Goal: Check status

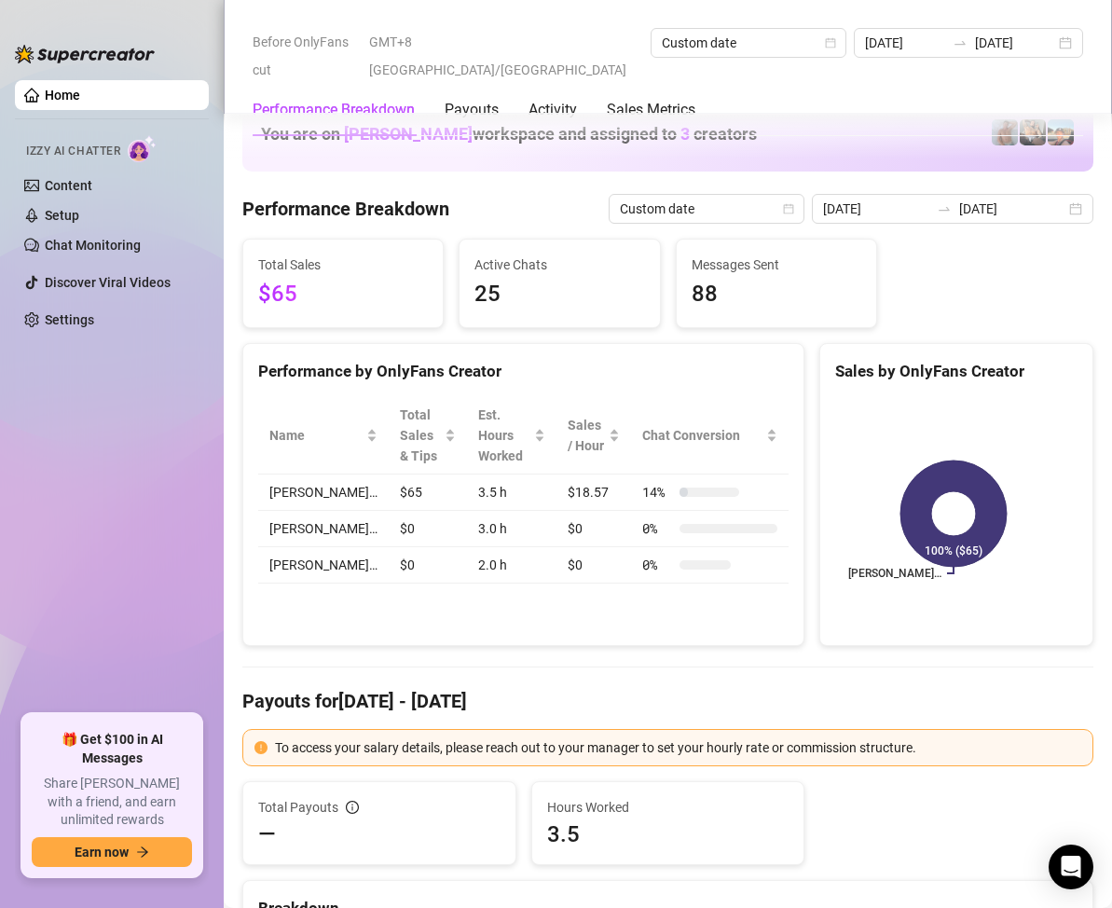
scroll to position [2423, 0]
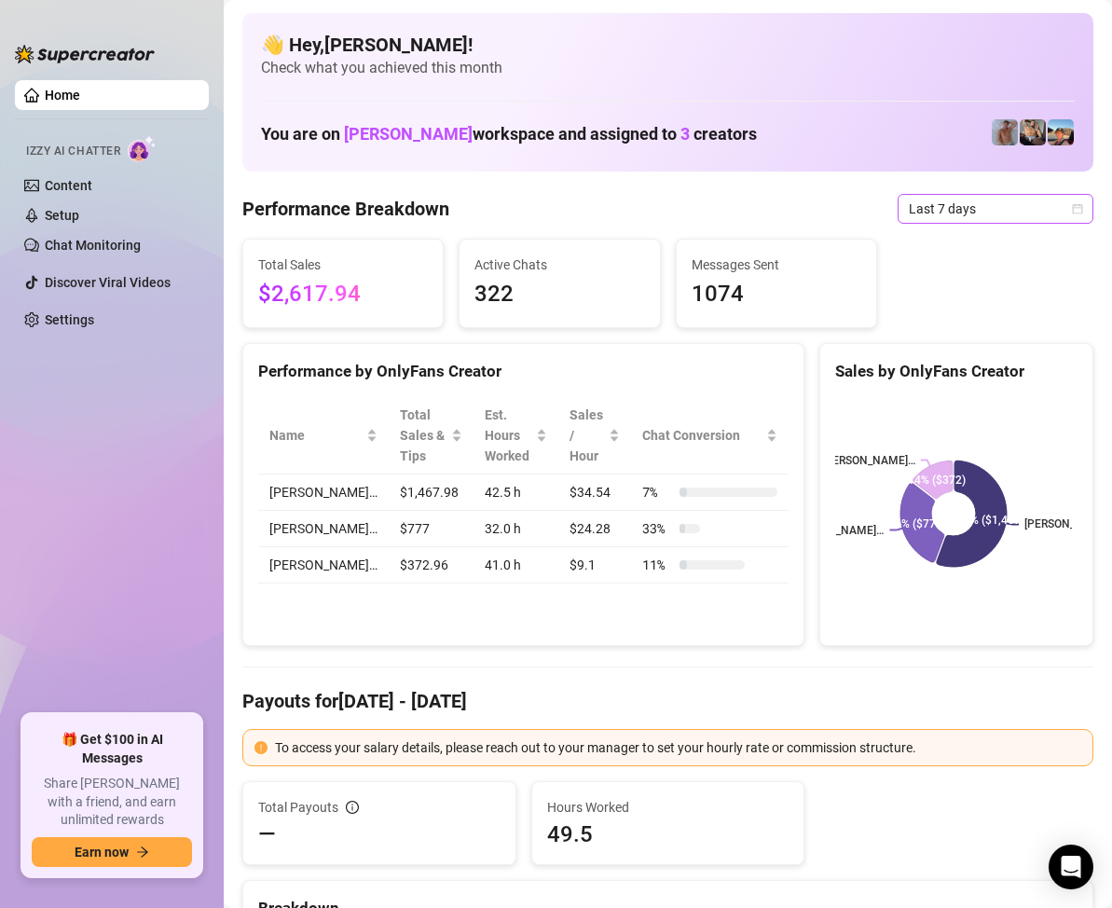
click at [1047, 217] on span "Last 7 days" at bounding box center [995, 209] width 173 height 28
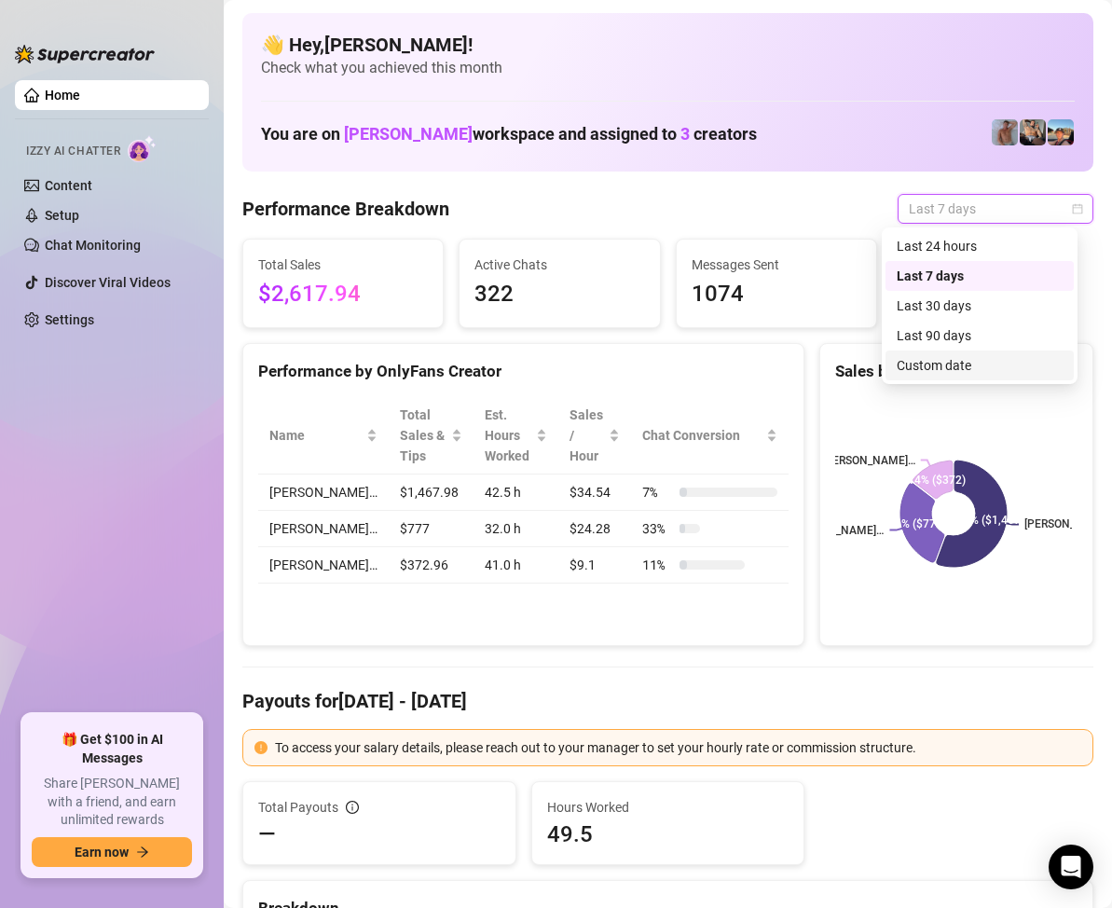
click at [956, 361] on div "Custom date" at bounding box center [979, 365] width 166 height 21
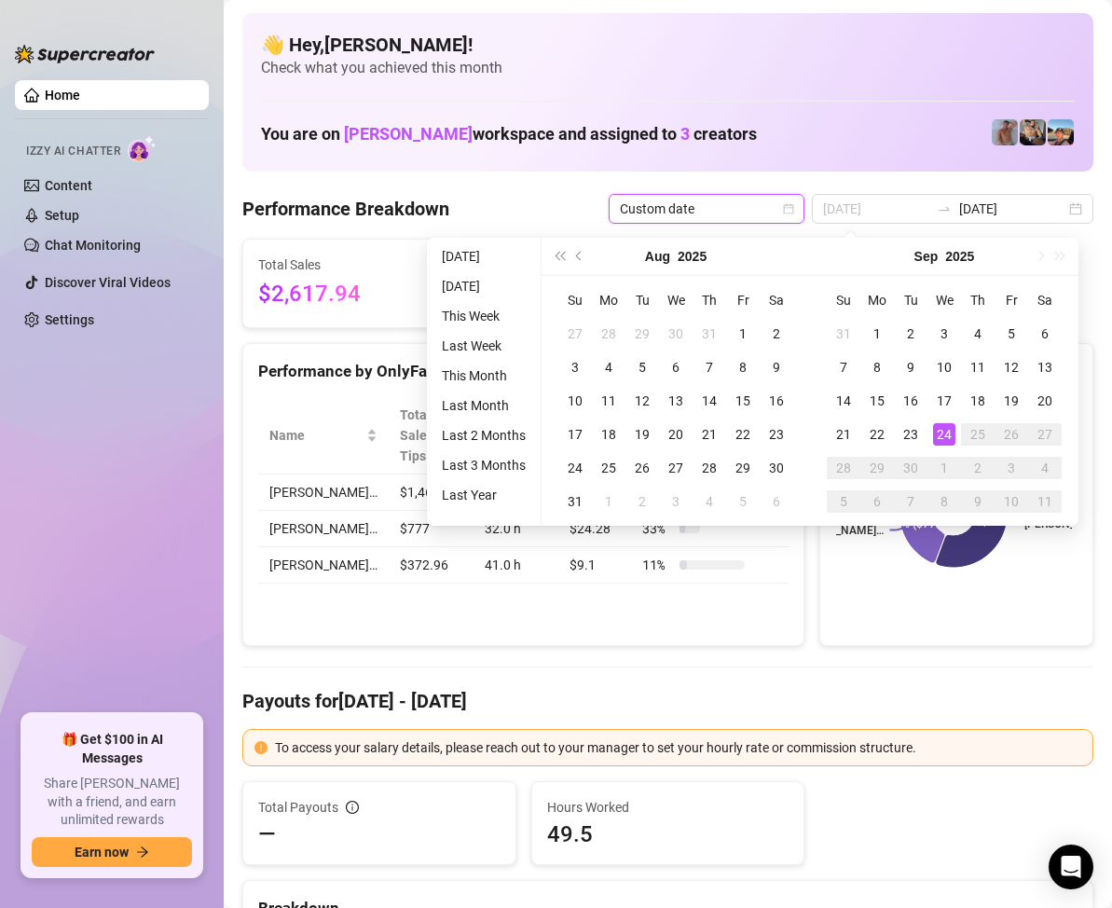
type input "[DATE]"
click at [940, 417] on td "24" at bounding box center [944, 434] width 34 height 34
click at [943, 420] on td "24" at bounding box center [944, 434] width 34 height 34
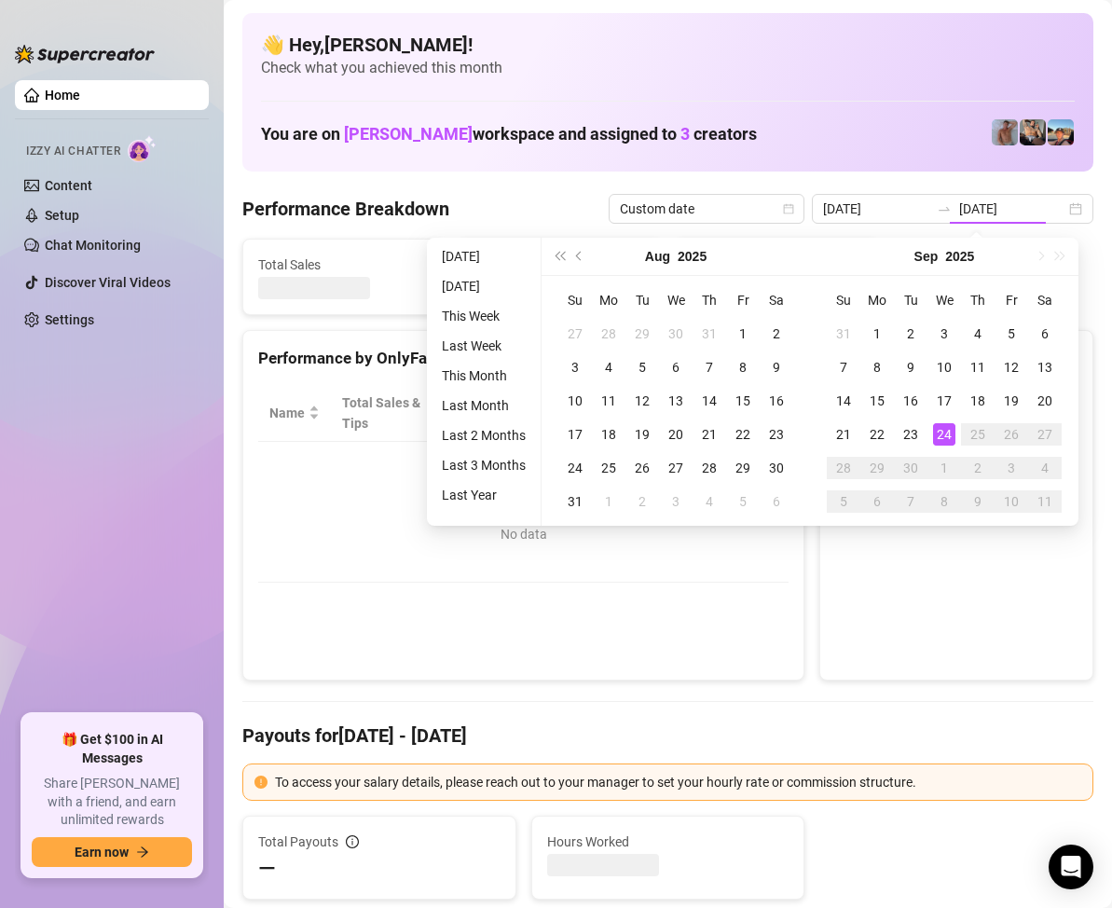
type input "[DATE]"
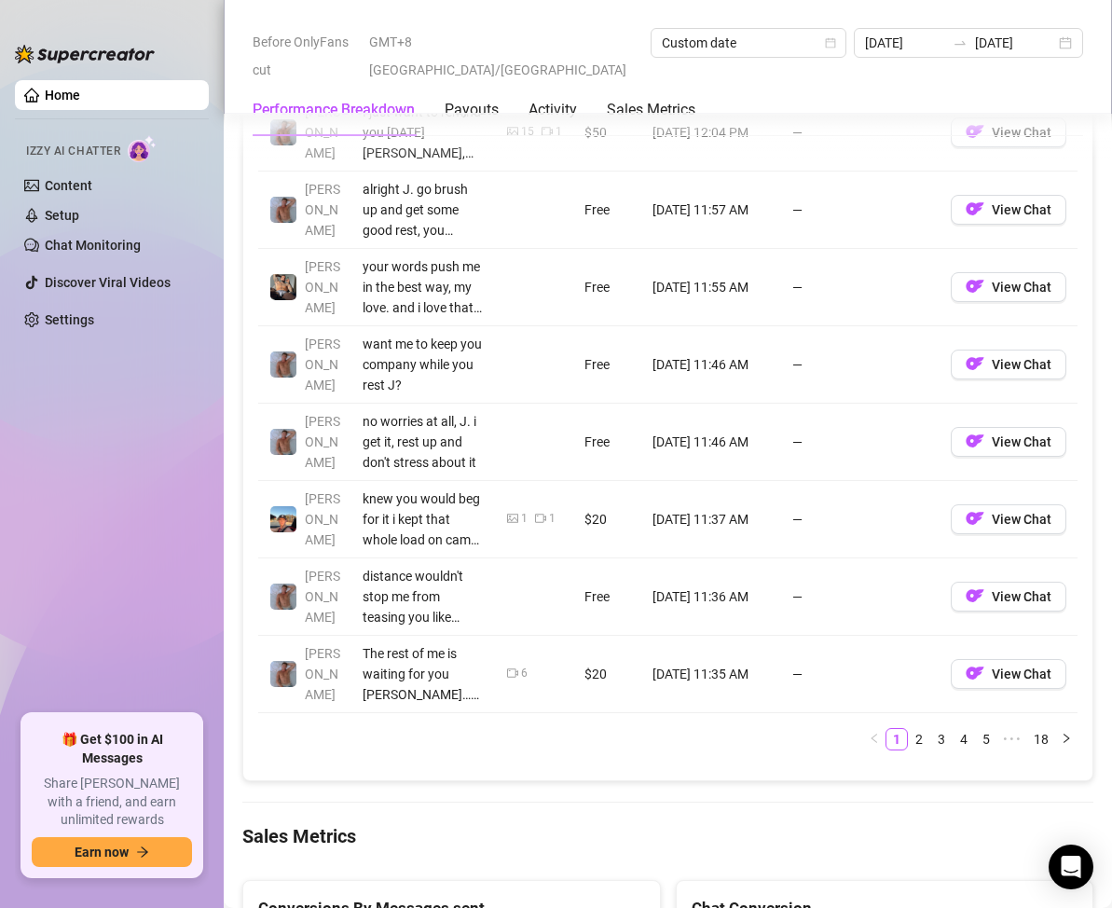
scroll to position [2330, 0]
